Goal: Find specific page/section: Find specific page/section

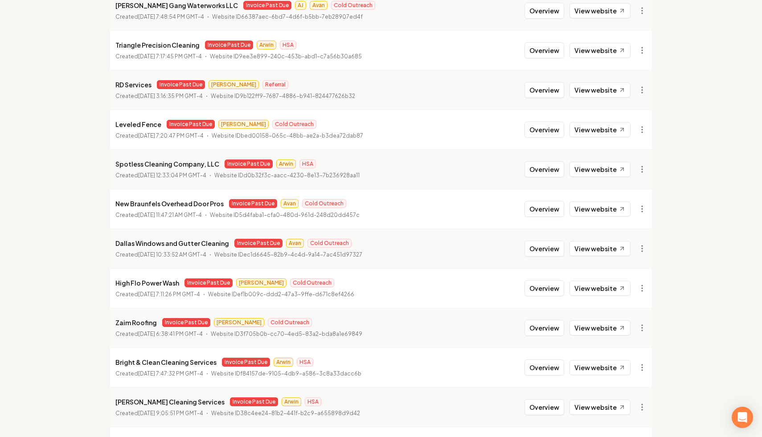
scroll to position [235, 0]
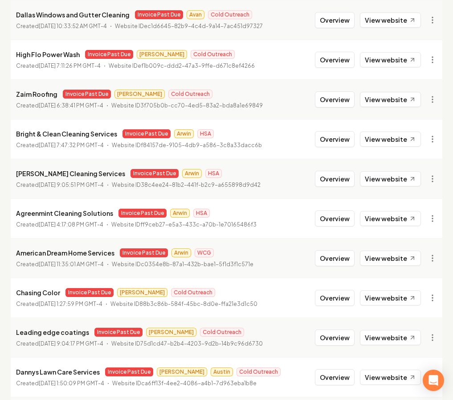
scroll to position [660, 0]
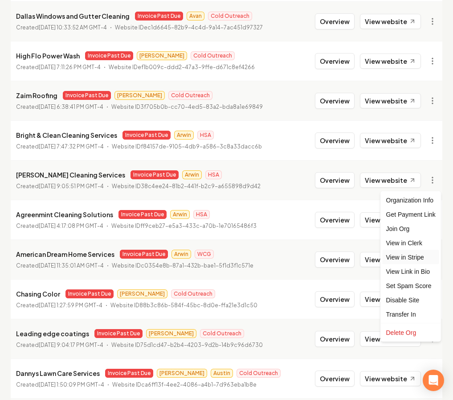
click at [418, 255] on link "View in Stripe" at bounding box center [411, 257] width 57 height 14
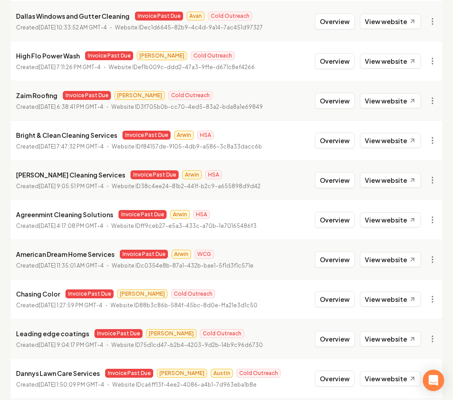
scroll to position [436, 0]
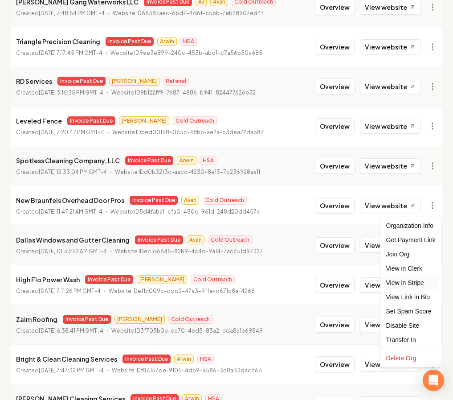
click at [415, 282] on link "View in Stripe" at bounding box center [411, 282] width 57 height 14
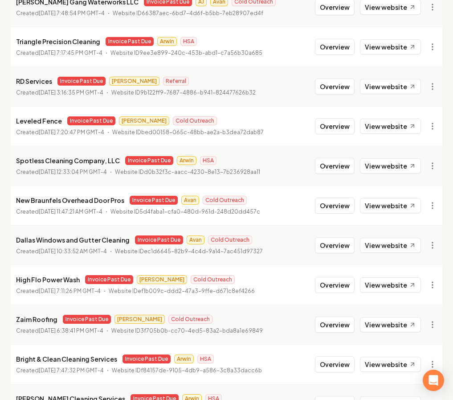
scroll to position [973, 0]
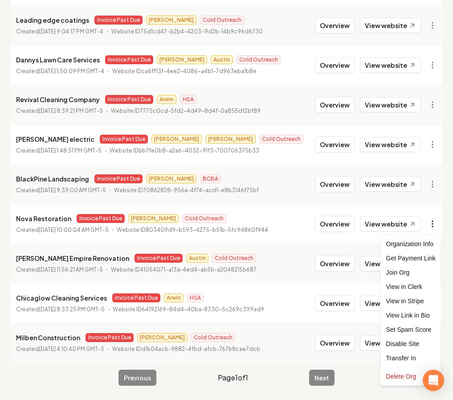
click at [416, 302] on link "View in Stripe" at bounding box center [411, 301] width 57 height 14
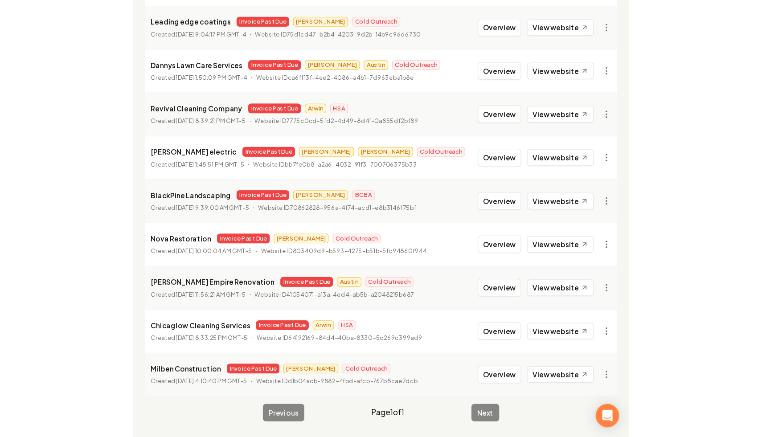
scroll to position [912, 0]
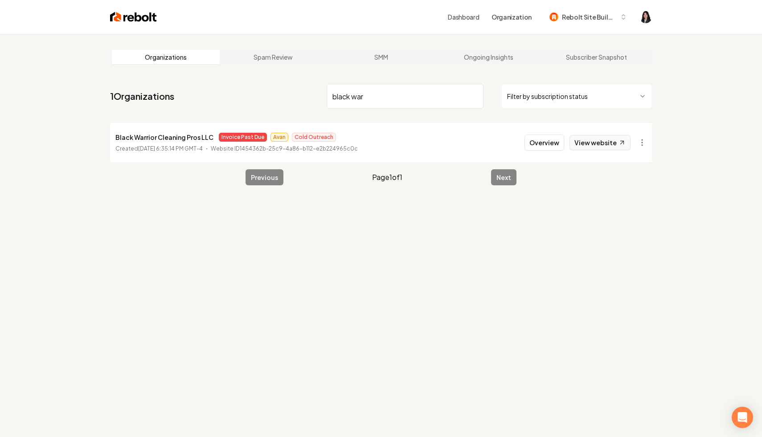
type input "black war"
click at [596, 141] on link "View website" at bounding box center [599, 142] width 61 height 15
drag, startPoint x: 212, startPoint y: 136, endPoint x: 112, endPoint y: 138, distance: 100.2
click at [112, 138] on li "Black Warrior Cleaning Pros LLC Invoice Past Due Avan Cold Outreach Created Jul…" at bounding box center [381, 142] width 542 height 39
copy p "Black Warrior Cleaning Pros LLC"
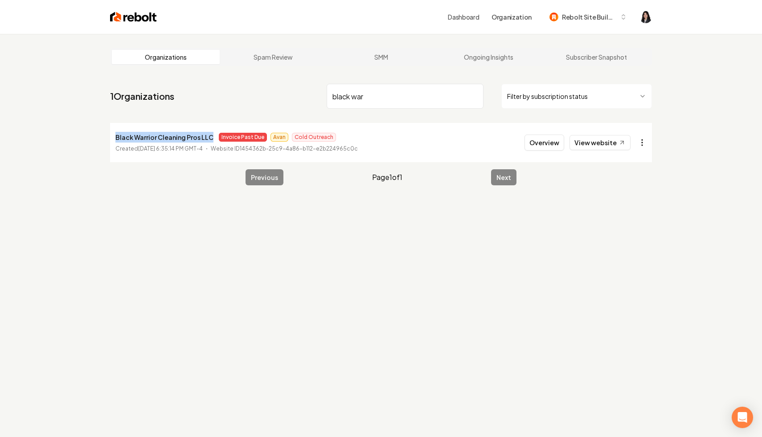
click at [638, 142] on html "Dashboard Organization Rebolt Site Builder Organizations Spam Review SMM Ongoin…" at bounding box center [381, 218] width 762 height 437
click at [628, 221] on link "View in Stripe" at bounding box center [620, 219] width 57 height 14
click at [497, 74] on main "Organizations Spam Review SMM Ongoing Insights Subscriber Snapshot 1 Organizati…" at bounding box center [381, 117] width 570 height 166
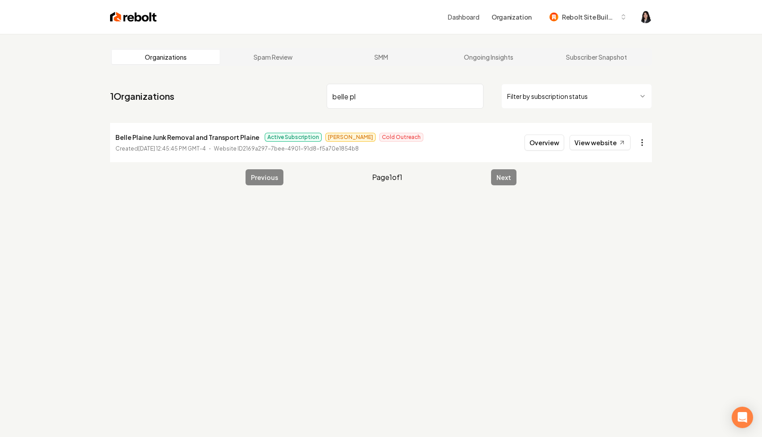
type input "belle pl"
click at [642, 144] on html "Dashboard Organization Rebolt Site Builder Organizations Spam Review SMM Ongoin…" at bounding box center [381, 218] width 762 height 437
click at [631, 206] on link "View in Clerk" at bounding box center [620, 205] width 57 height 14
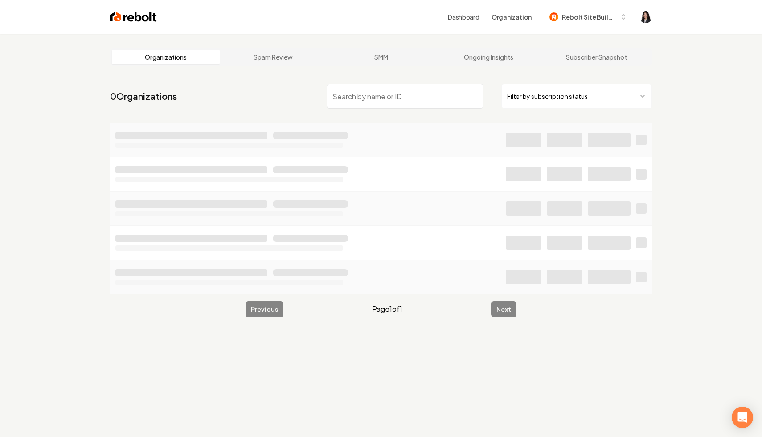
click at [143, 21] on img at bounding box center [133, 17] width 47 height 12
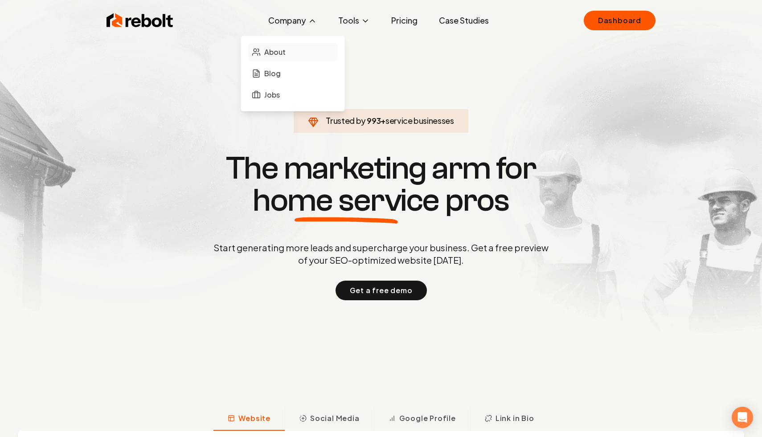
click at [303, 52] on link "About" at bounding box center [292, 52] width 89 height 18
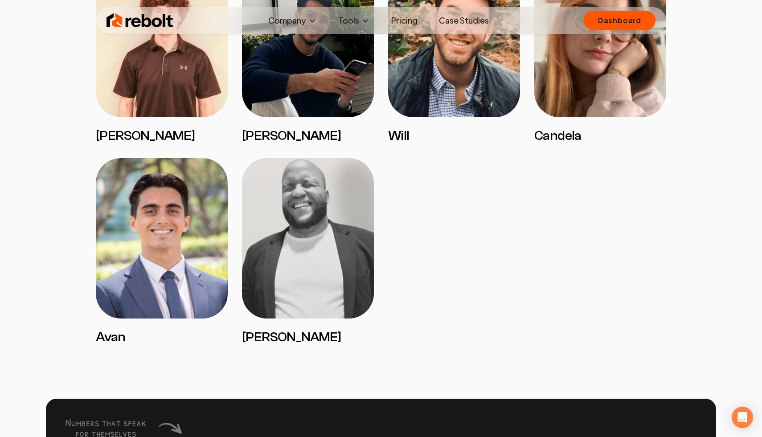
scroll to position [1611, 0]
